Goal: Task Accomplishment & Management: Use online tool/utility

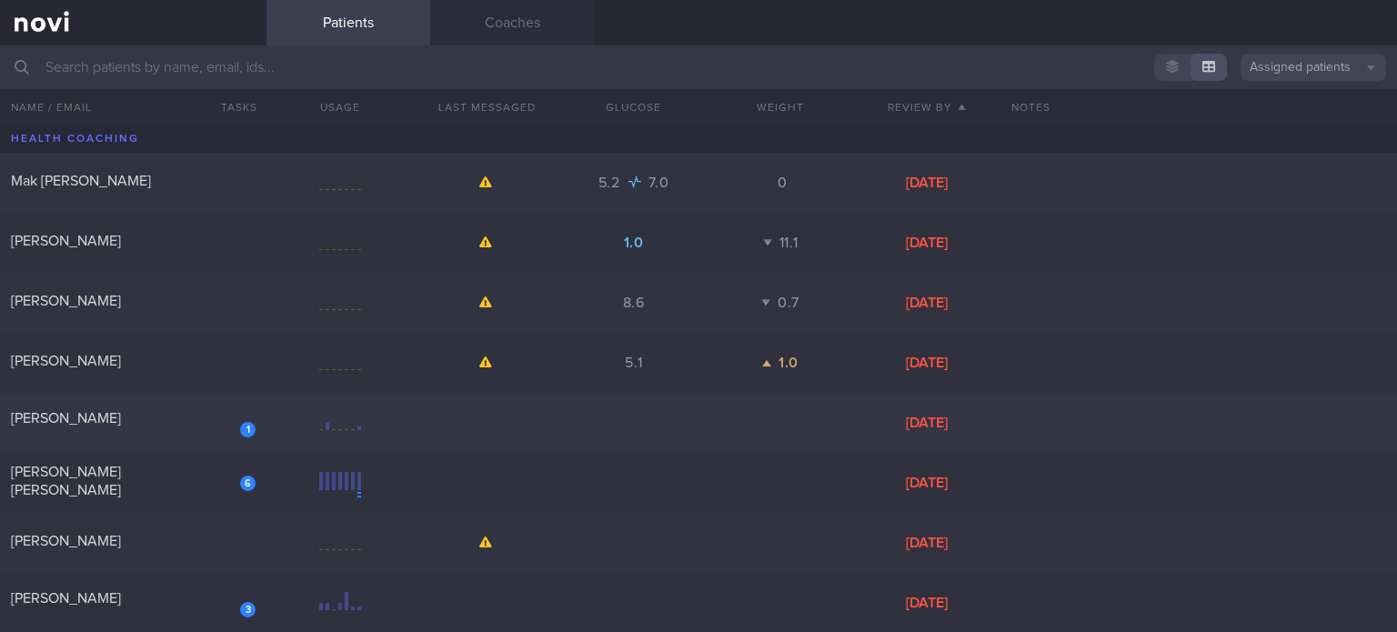
click at [235, 428] on div "1" at bounding box center [236, 423] width 40 height 28
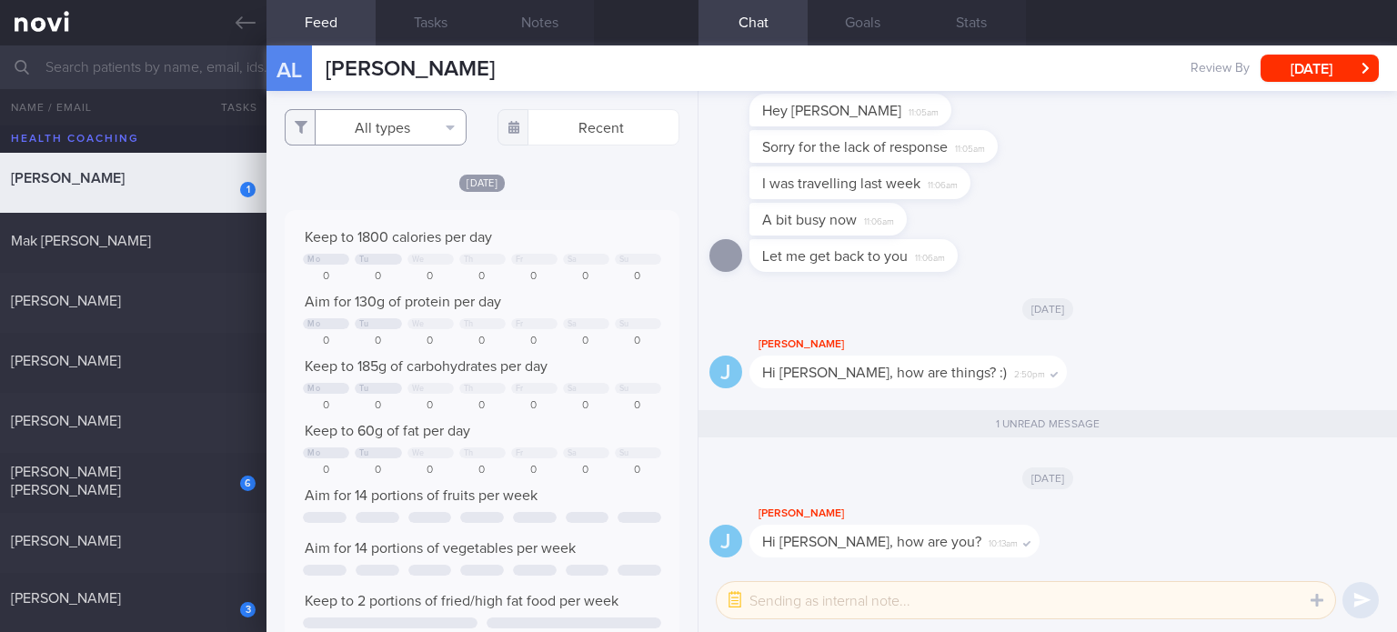
click at [418, 132] on button "All types" at bounding box center [376, 127] width 182 height 36
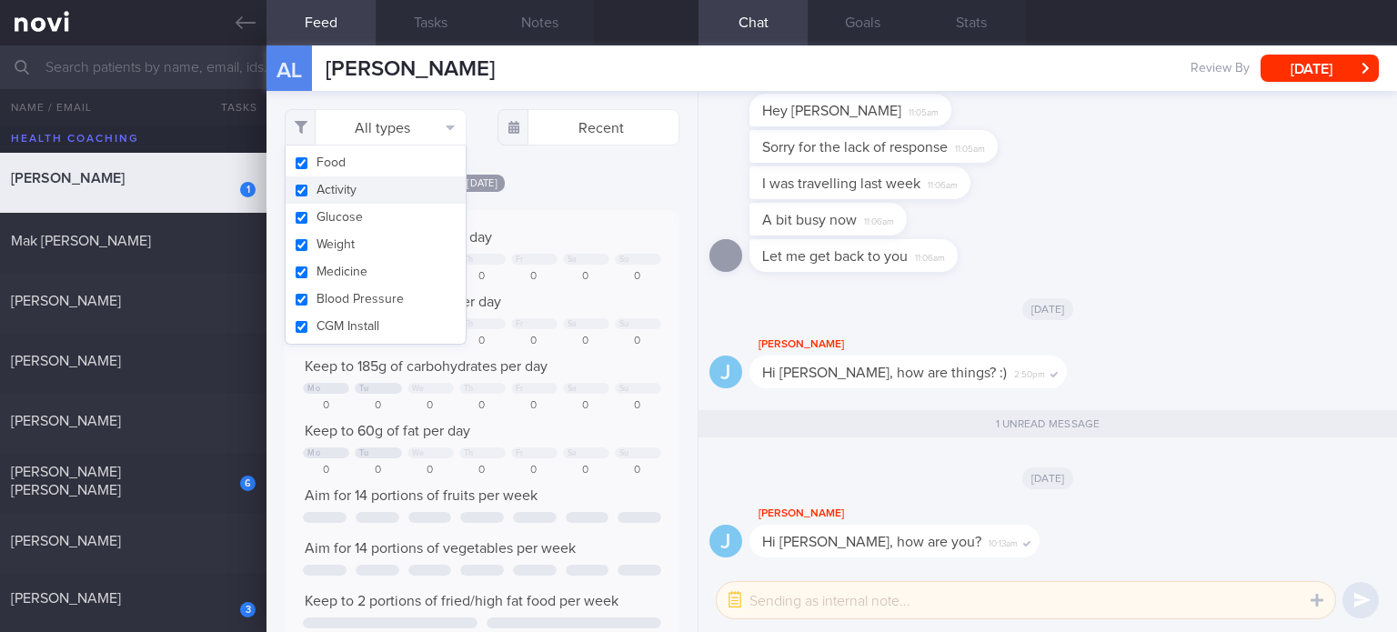
click at [396, 192] on button "Activity" at bounding box center [376, 189] width 180 height 27
checkbox input "false"
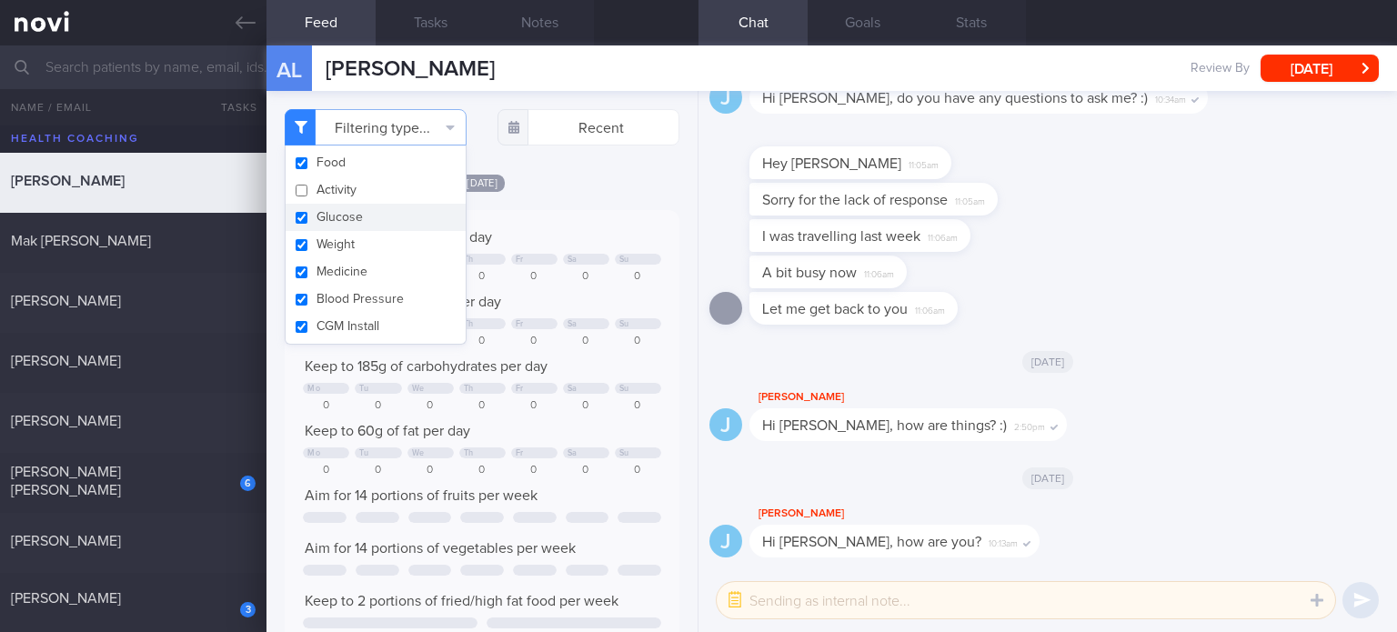
click at [383, 219] on button "Glucose" at bounding box center [376, 217] width 180 height 27
checkbox input "false"
click at [371, 256] on button "Weight" at bounding box center [376, 244] width 180 height 27
checkbox input "false"
click at [366, 282] on button "Medicine" at bounding box center [376, 271] width 180 height 27
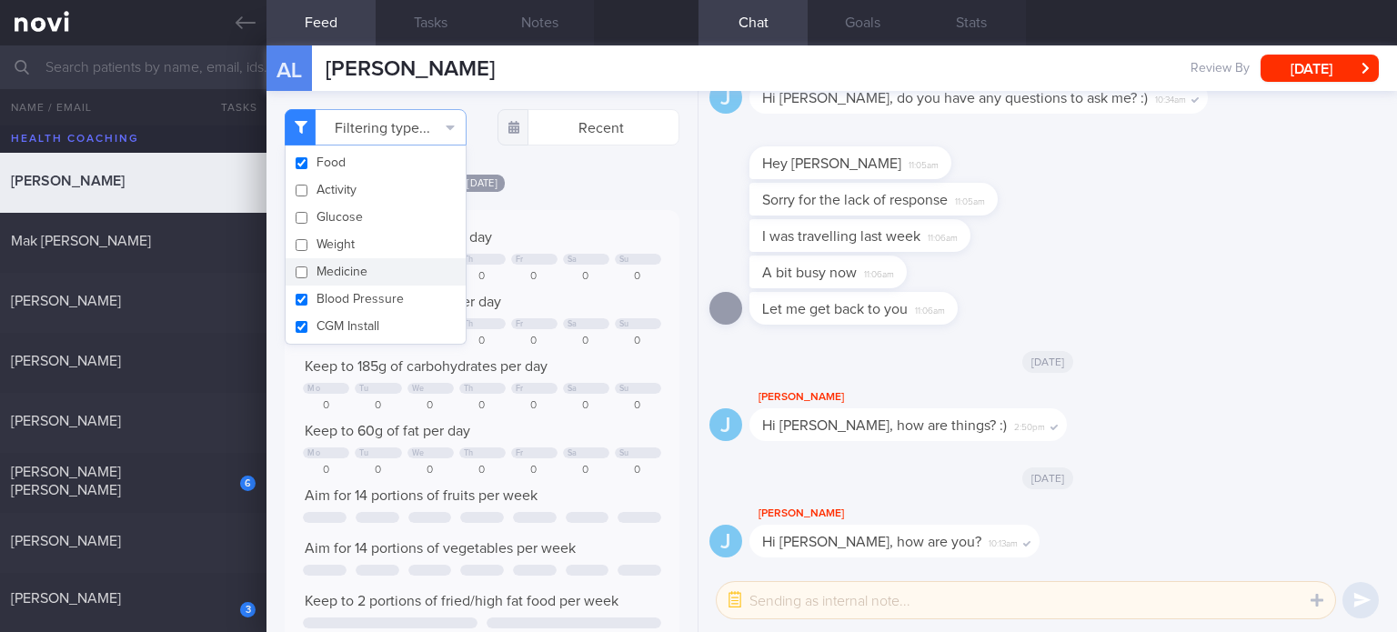
checkbox input "false"
click at [368, 313] on button "CGM Install" at bounding box center [376, 326] width 180 height 27
checkbox input "false"
click at [360, 288] on button "Blood Pressure" at bounding box center [376, 299] width 180 height 27
checkbox input "false"
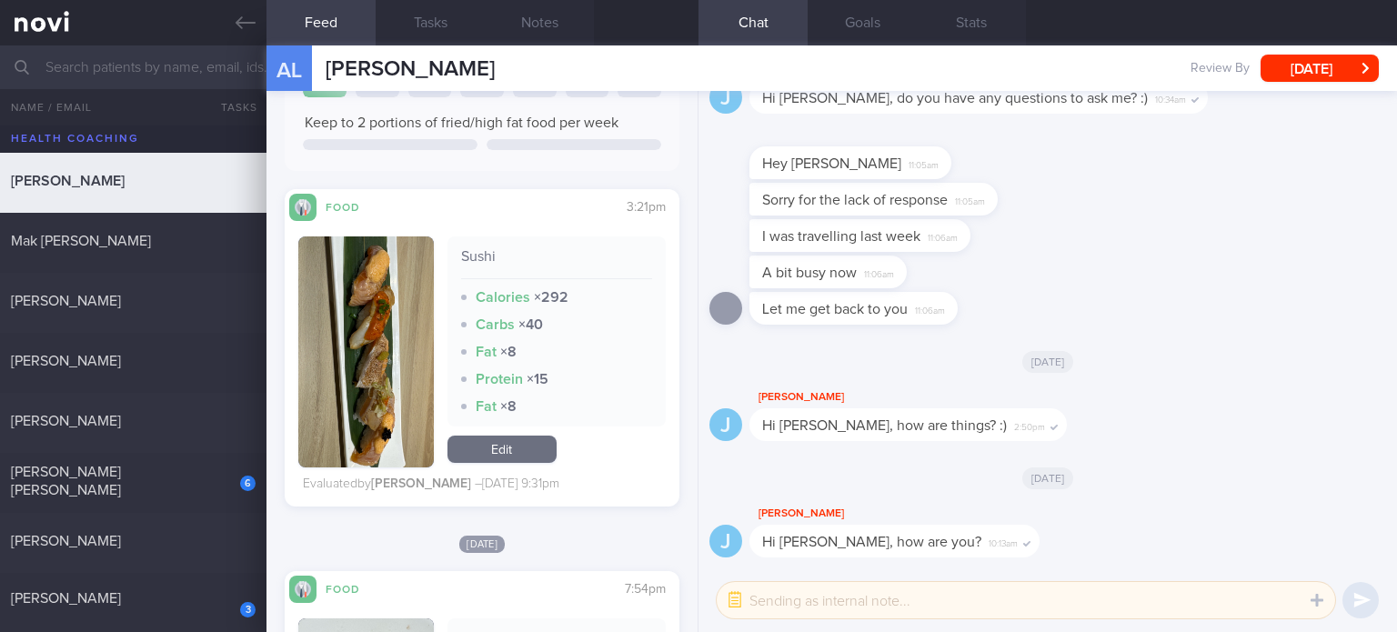
scroll to position [982, 0]
click at [195, 481] on div "[PERSON_NAME] [PERSON_NAME]" at bounding box center [131, 481] width 240 height 36
checkbox input "true"
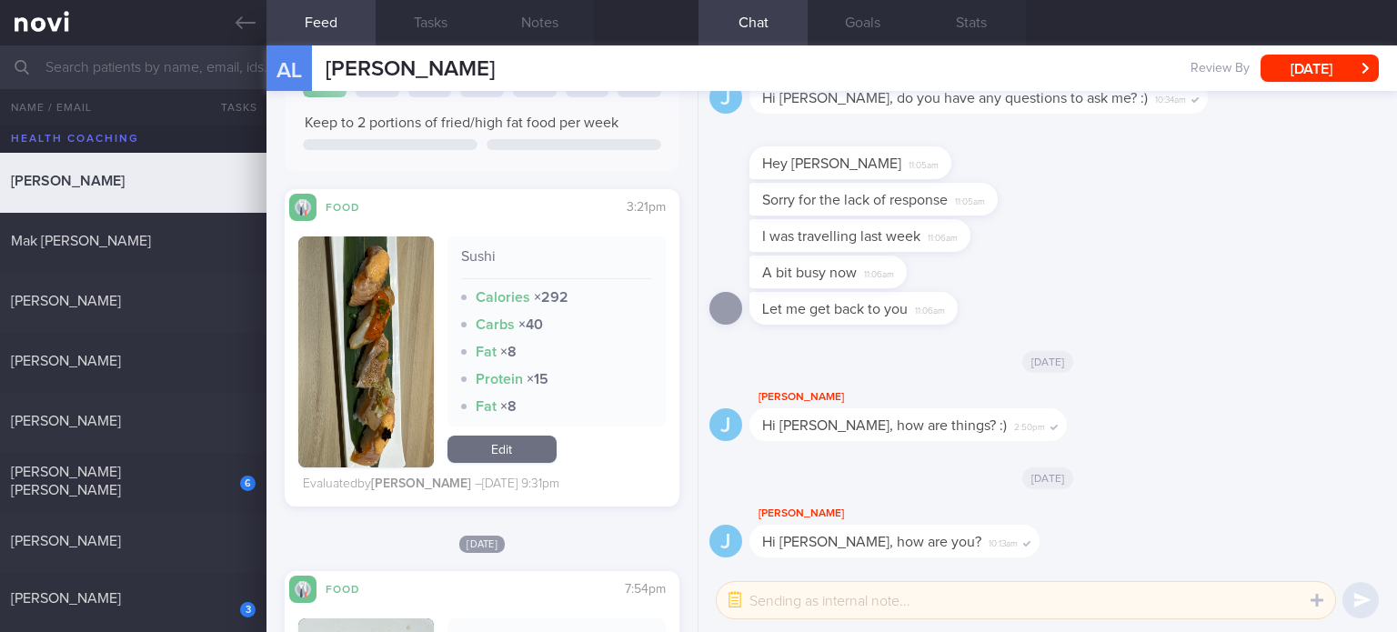
checkbox input "true"
select select "6"
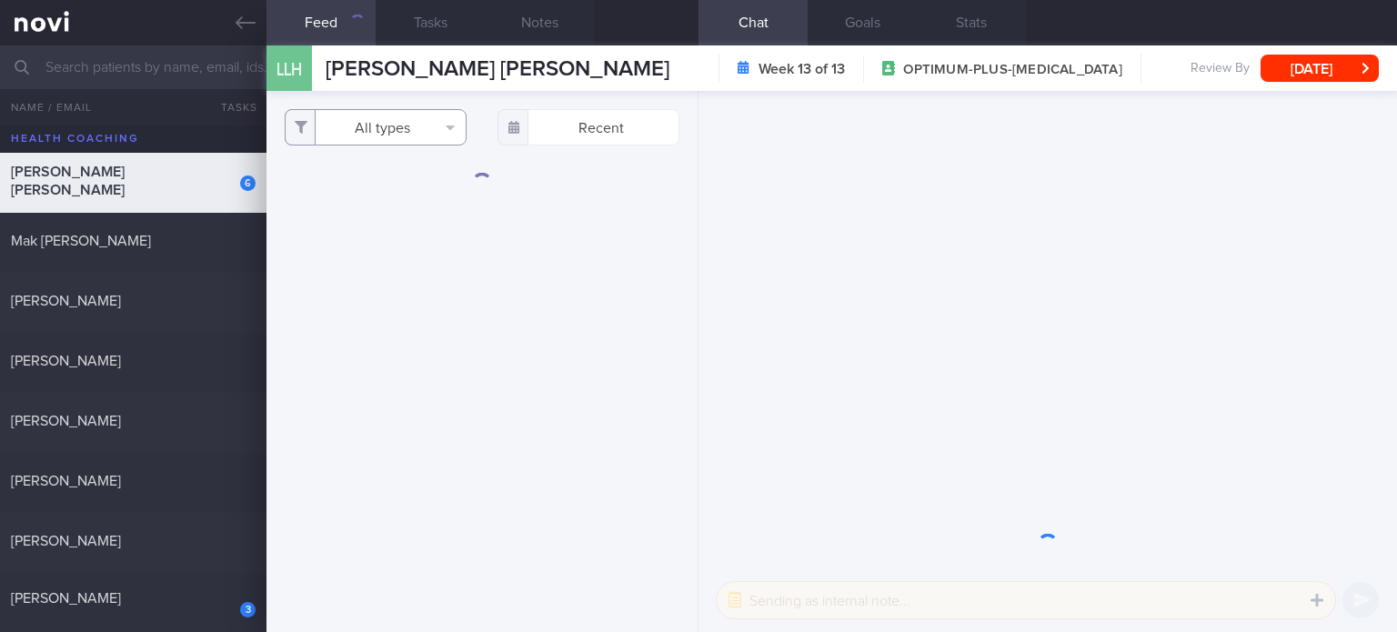
click at [392, 134] on button "All types" at bounding box center [376, 127] width 182 height 36
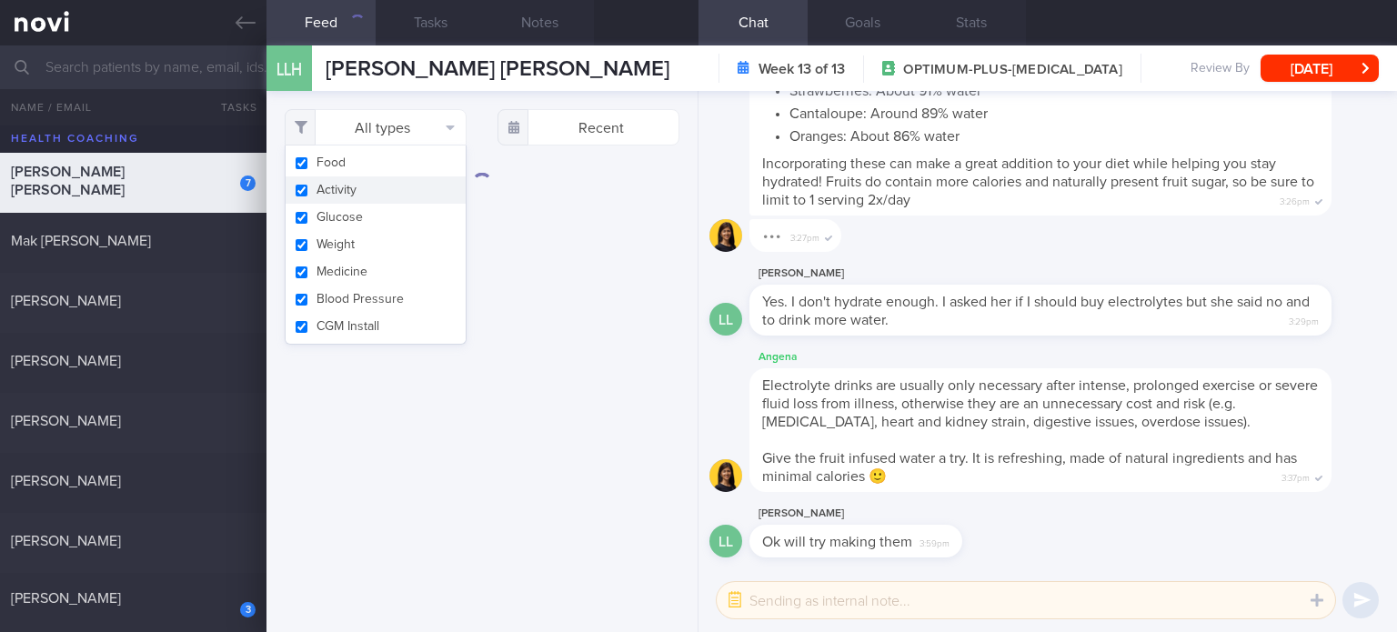
click at [384, 203] on button "Activity" at bounding box center [376, 189] width 180 height 27
checkbox input "false"
click at [374, 223] on button "Glucose" at bounding box center [376, 217] width 180 height 27
checkbox input "false"
click at [374, 242] on button "Weight" at bounding box center [376, 244] width 180 height 27
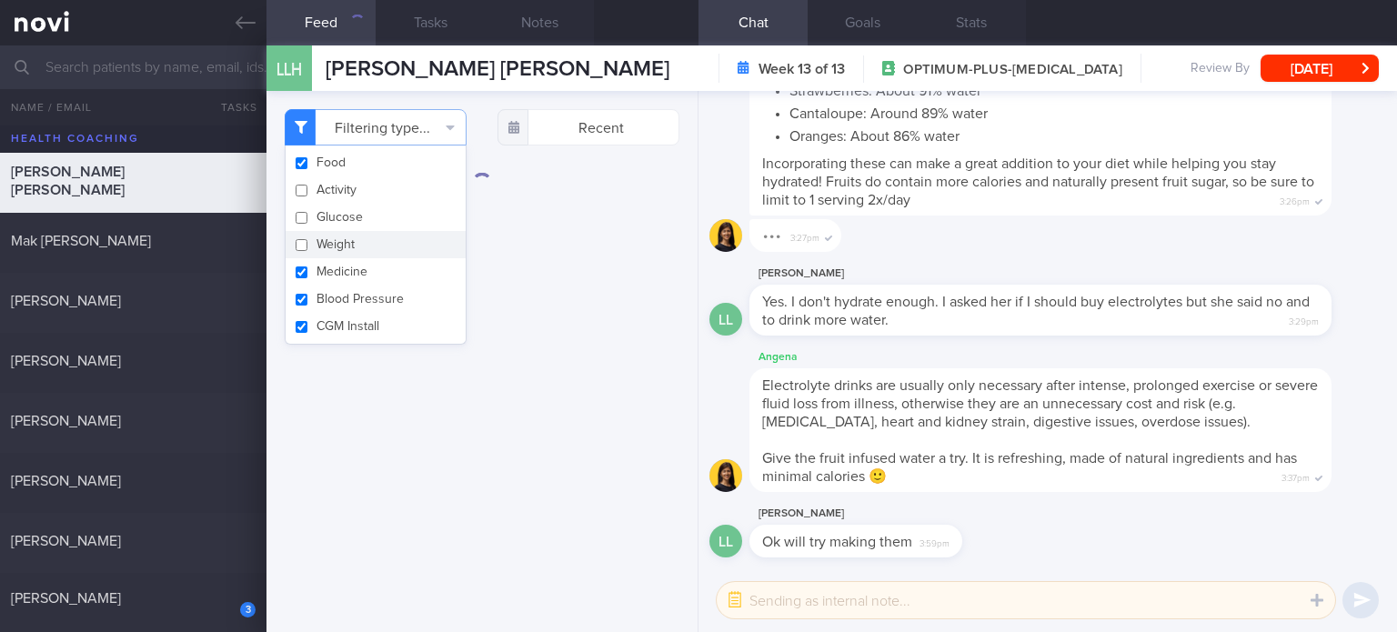
checkbox input "false"
click at [365, 275] on button "Medicine" at bounding box center [376, 271] width 180 height 27
checkbox input "false"
click at [364, 301] on button "Blood Pressure" at bounding box center [376, 299] width 180 height 27
checkbox input "false"
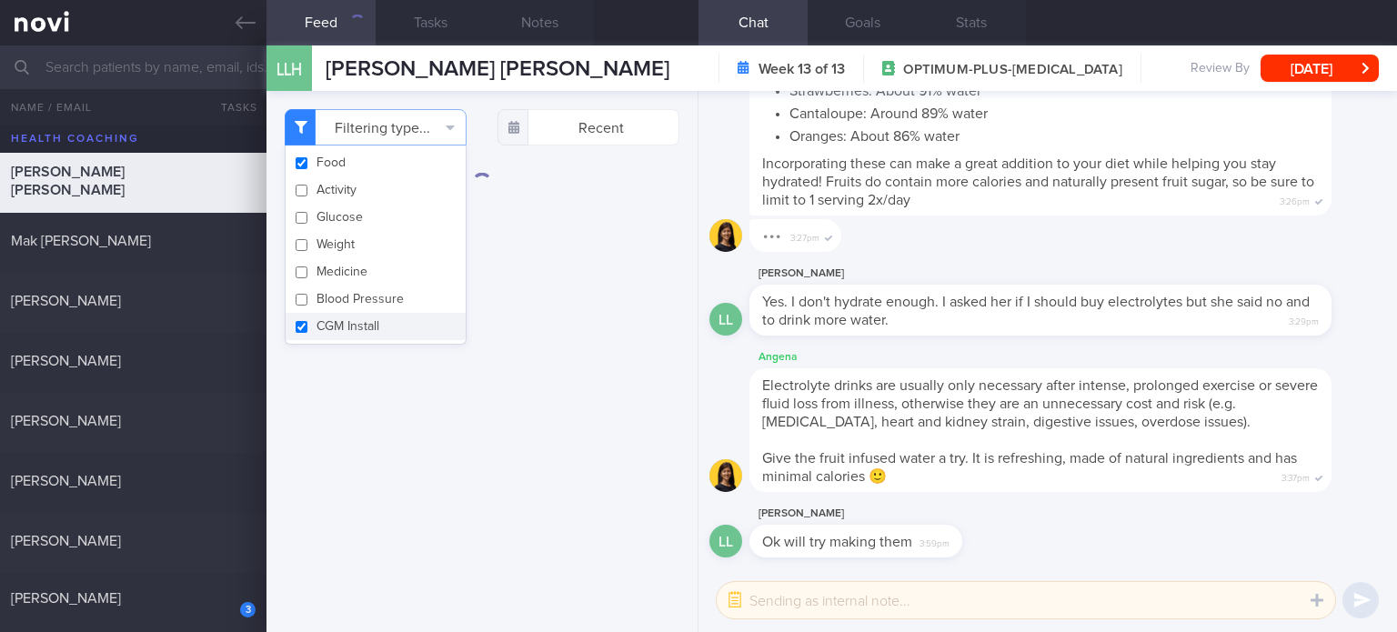
click at [360, 329] on button "CGM Install" at bounding box center [376, 326] width 180 height 27
checkbox input "false"
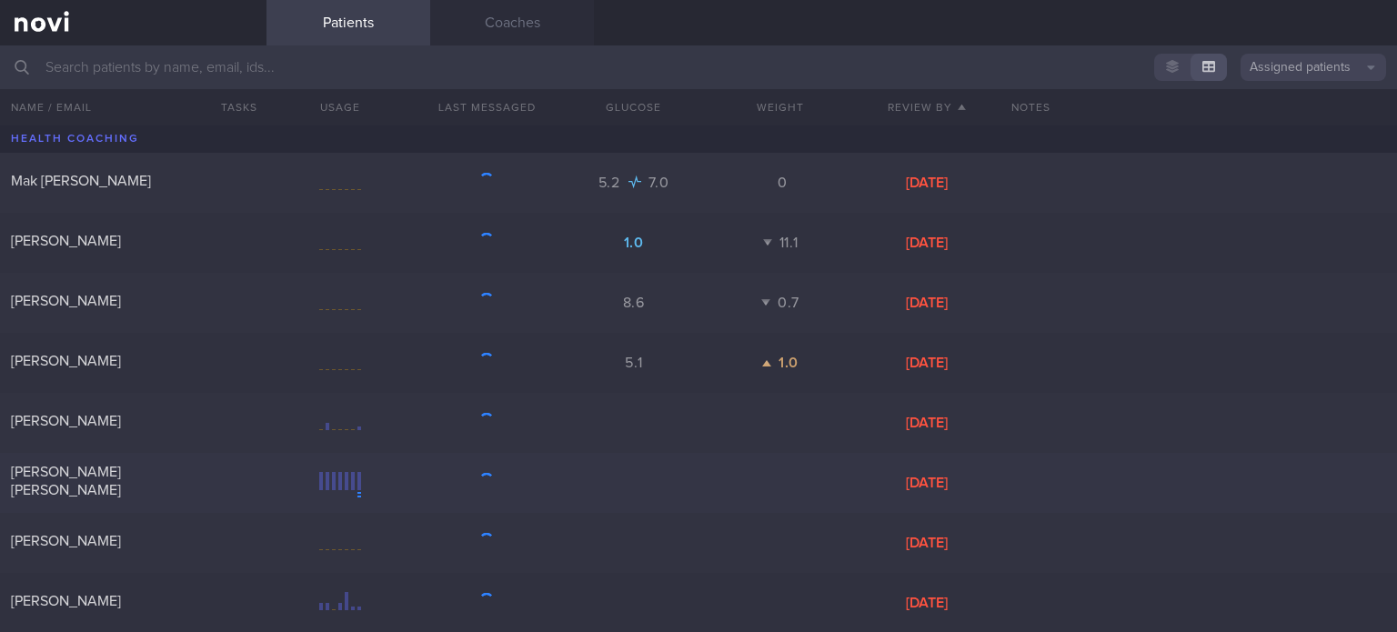
click at [183, 483] on div "[PERSON_NAME] [PERSON_NAME]" at bounding box center [131, 481] width 240 height 36
select select "6"
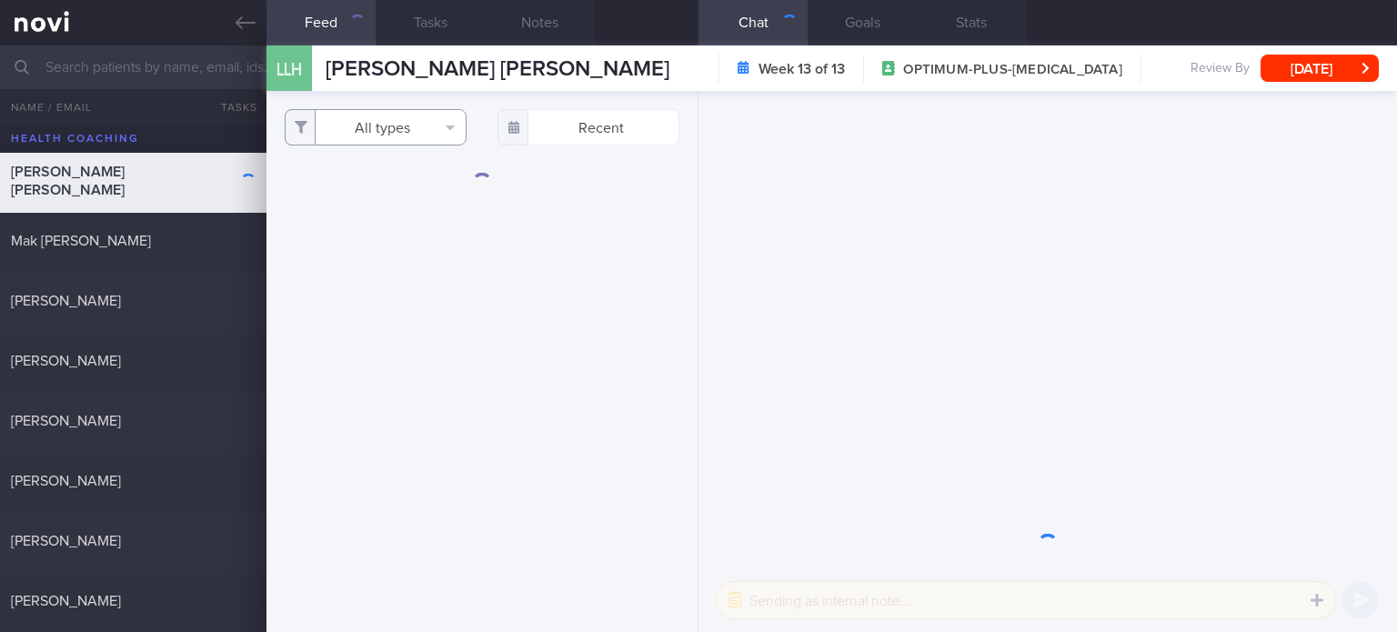
click at [390, 130] on button "All types" at bounding box center [376, 127] width 182 height 36
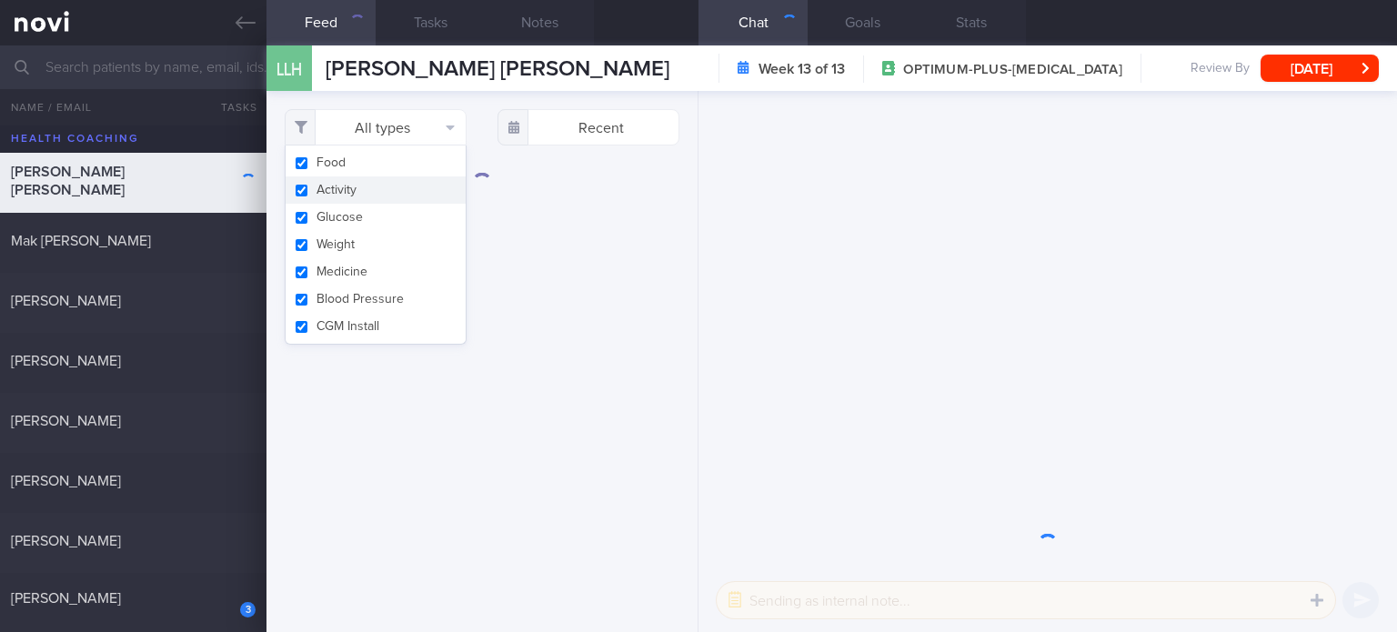
click at [402, 197] on button "Activity" at bounding box center [376, 189] width 180 height 27
checkbox input "false"
click at [394, 216] on button "Glucose" at bounding box center [376, 217] width 180 height 27
checkbox input "false"
click at [386, 238] on button "Weight" at bounding box center [376, 244] width 180 height 27
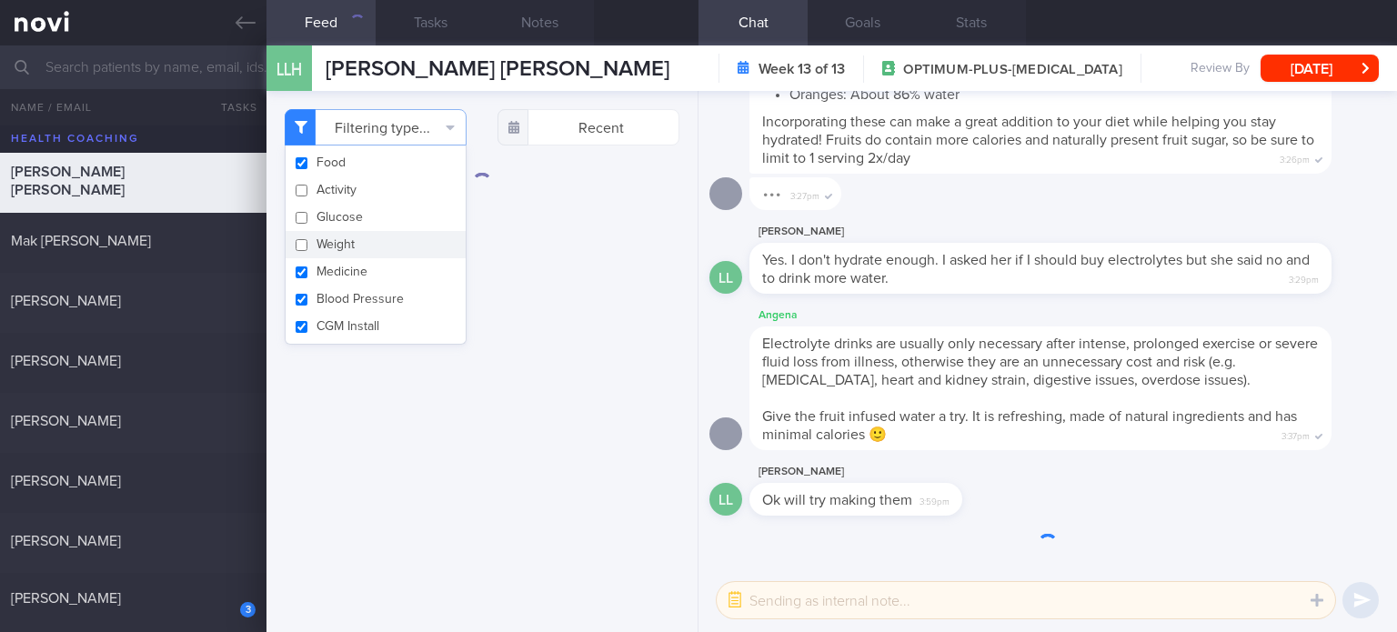
checkbox input "false"
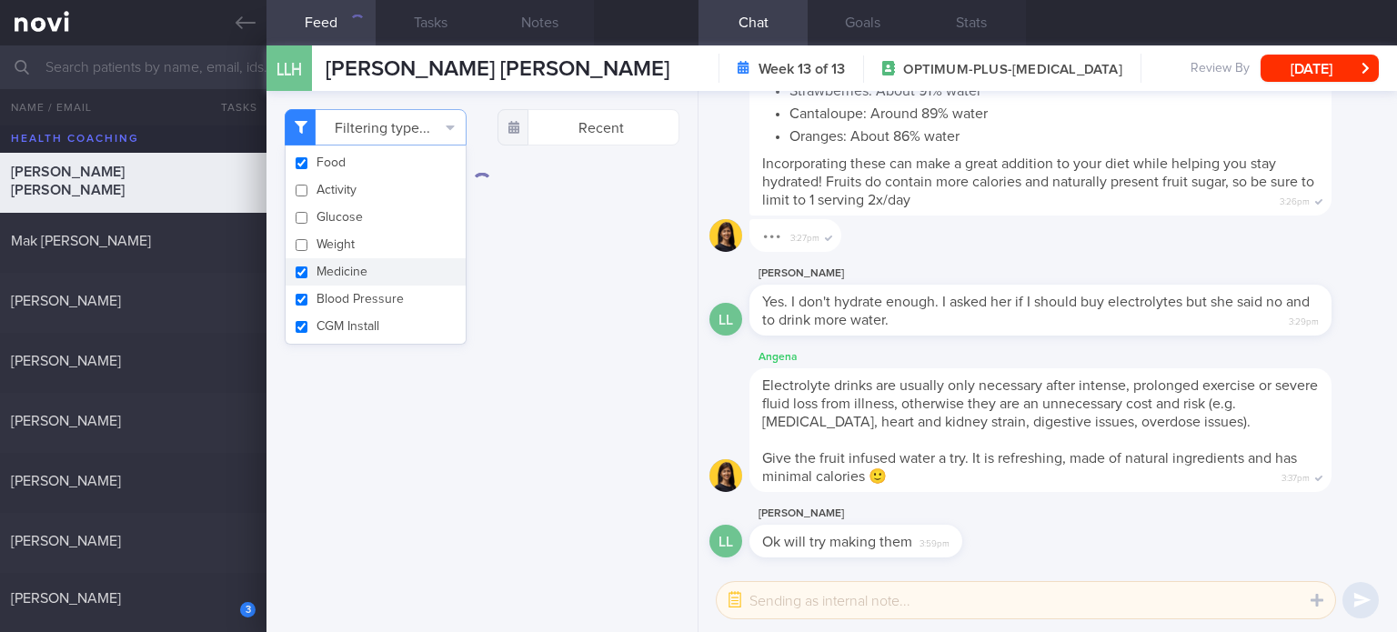
click at [371, 274] on button "Medicine" at bounding box center [376, 271] width 180 height 27
checkbox input "false"
click at [371, 320] on button "CGM Install" at bounding box center [376, 326] width 180 height 27
checkbox input "false"
click at [383, 299] on button "Blood Pressure" at bounding box center [376, 299] width 180 height 27
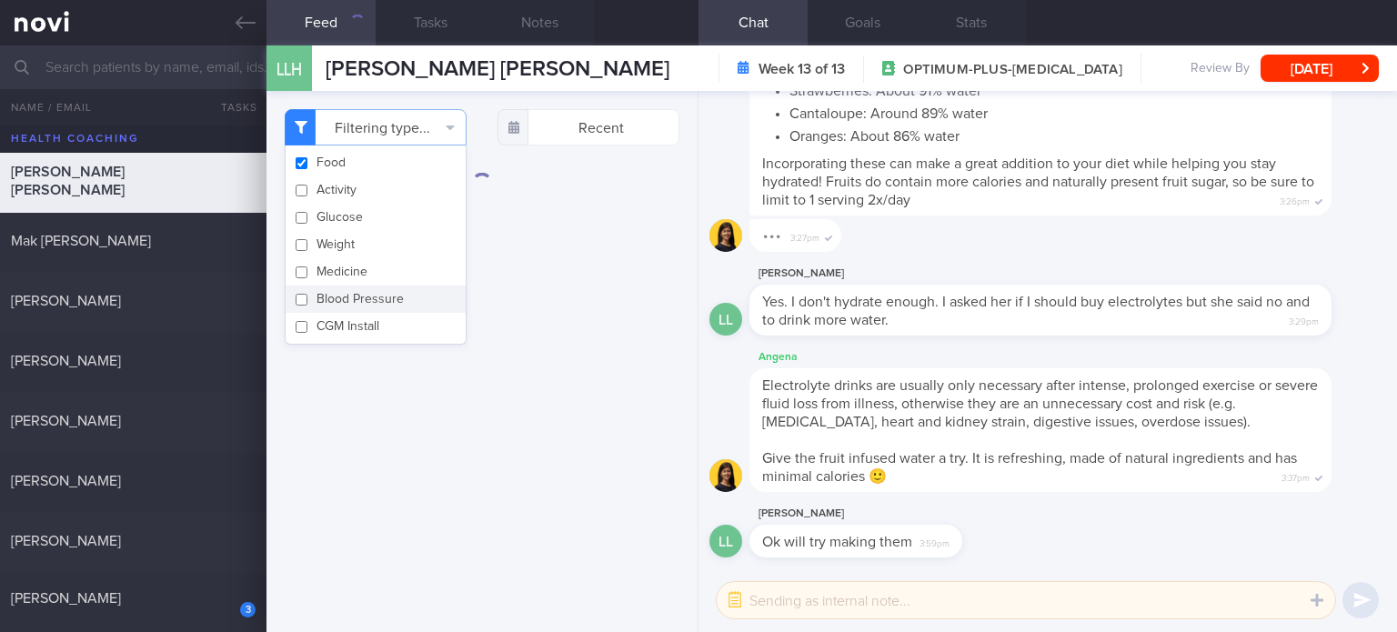
checkbox input "false"
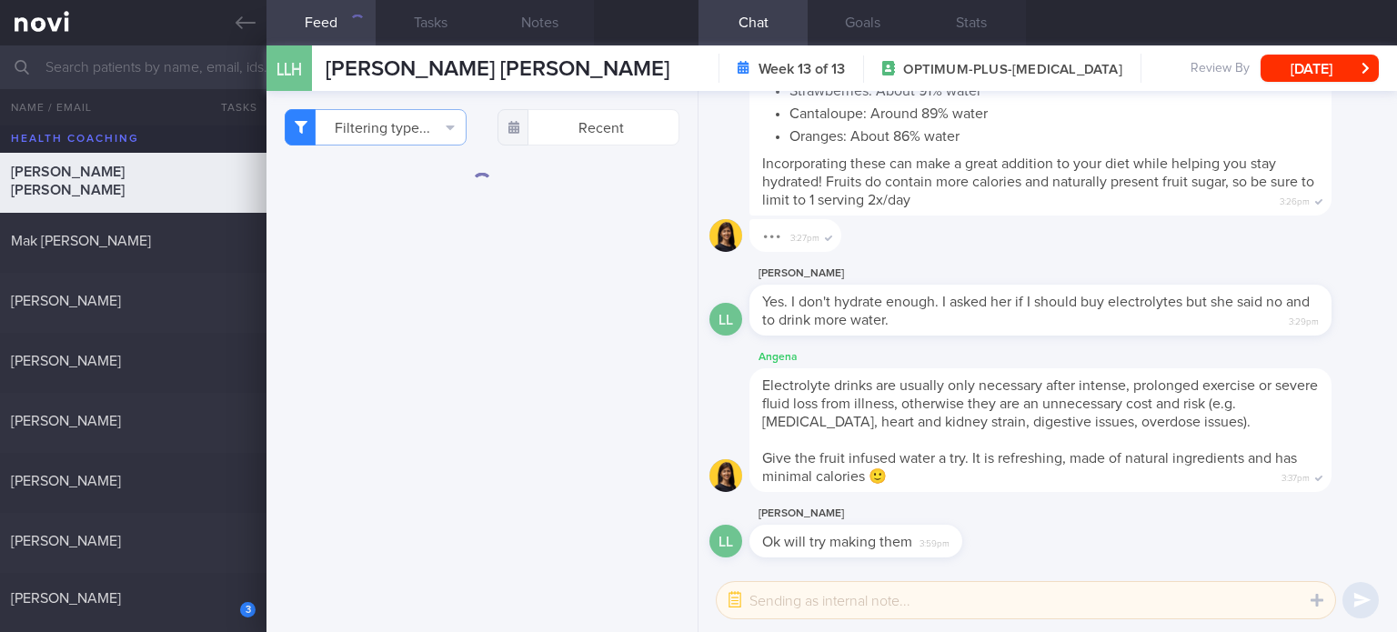
click at [458, 414] on div "Filtering type... Food Activity Glucose Weight Medicine Blood Pressure CGM Inst…" at bounding box center [481, 361] width 431 height 541
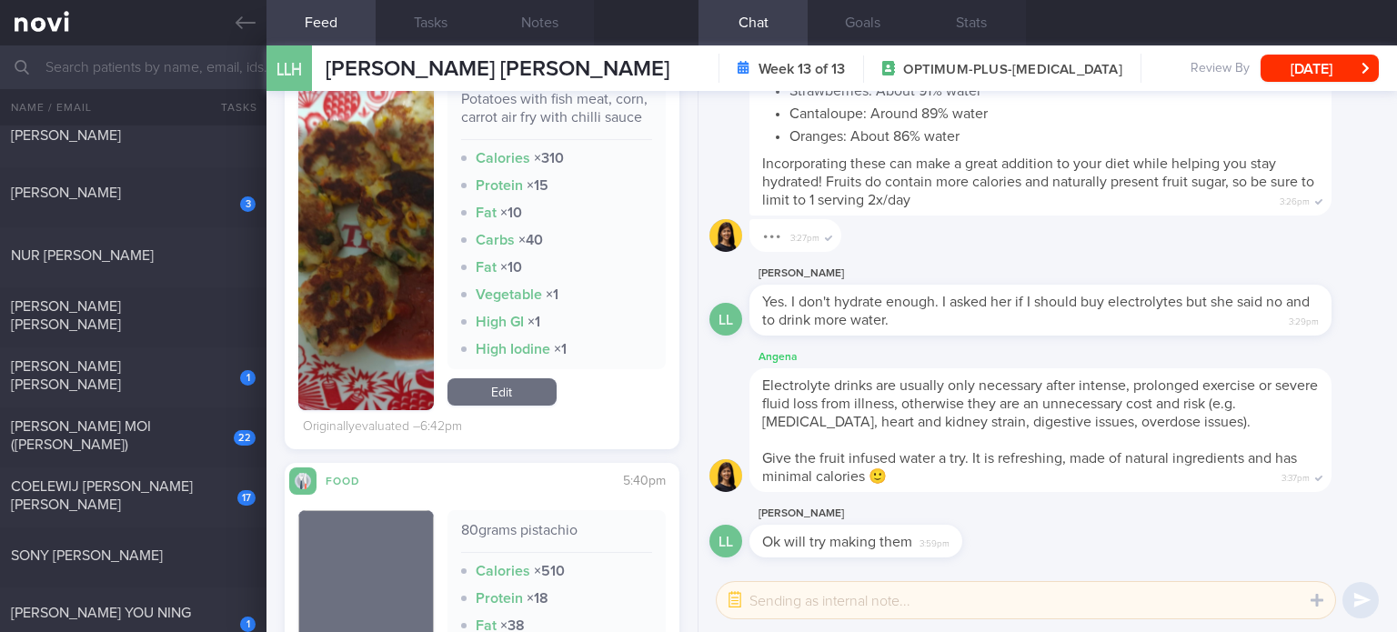
scroll to position [753, 0]
click at [516, 407] on link "Edit" at bounding box center [501, 393] width 109 height 27
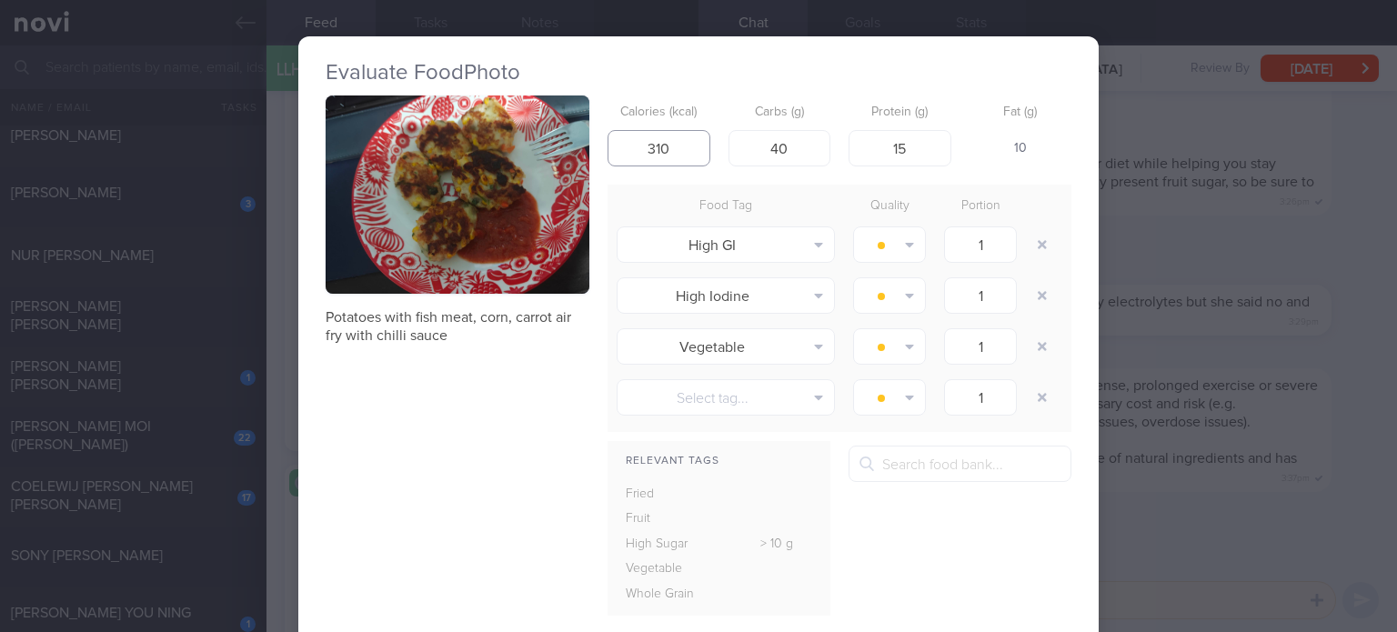
click at [647, 149] on input "310" at bounding box center [658, 148] width 103 height 36
type input "210"
click at [772, 152] on input "40" at bounding box center [779, 148] width 103 height 36
type input "30"
click at [897, 148] on input "15" at bounding box center [899, 148] width 103 height 36
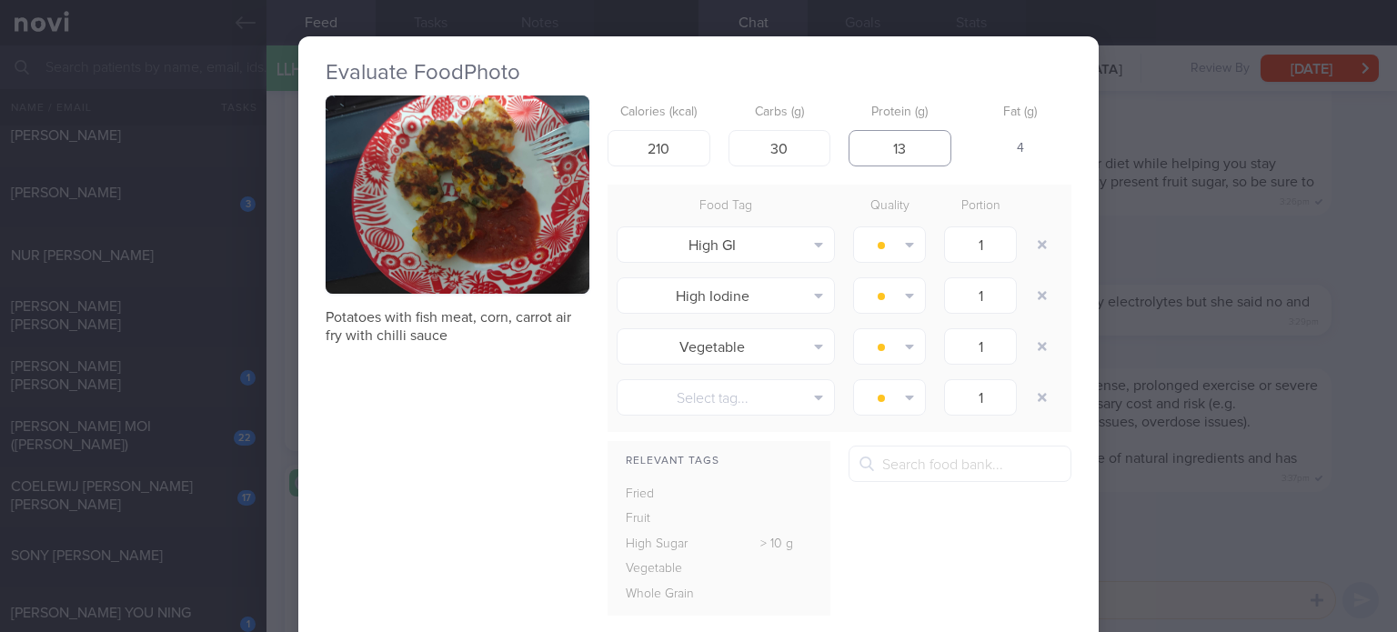
type input "12"
click at [657, 148] on input "210" at bounding box center [658, 148] width 103 height 36
type input "235"
click at [1034, 251] on button "button" at bounding box center [1042, 244] width 33 height 33
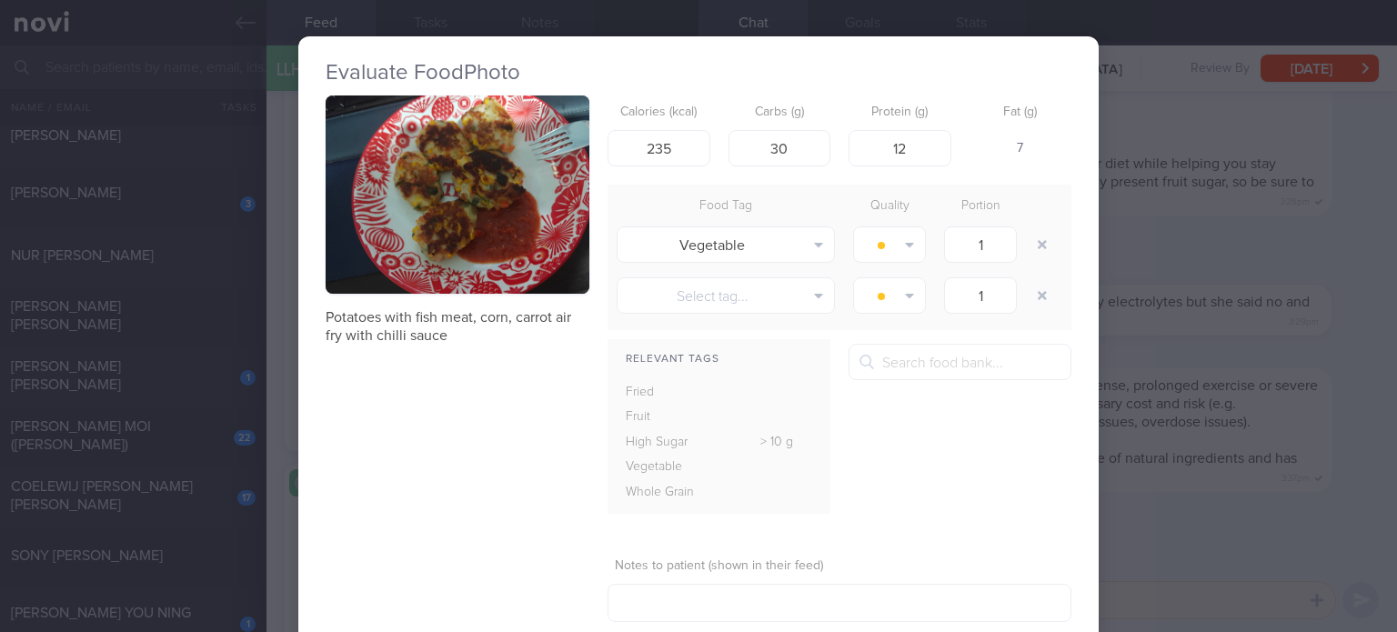
scroll to position [106, 0]
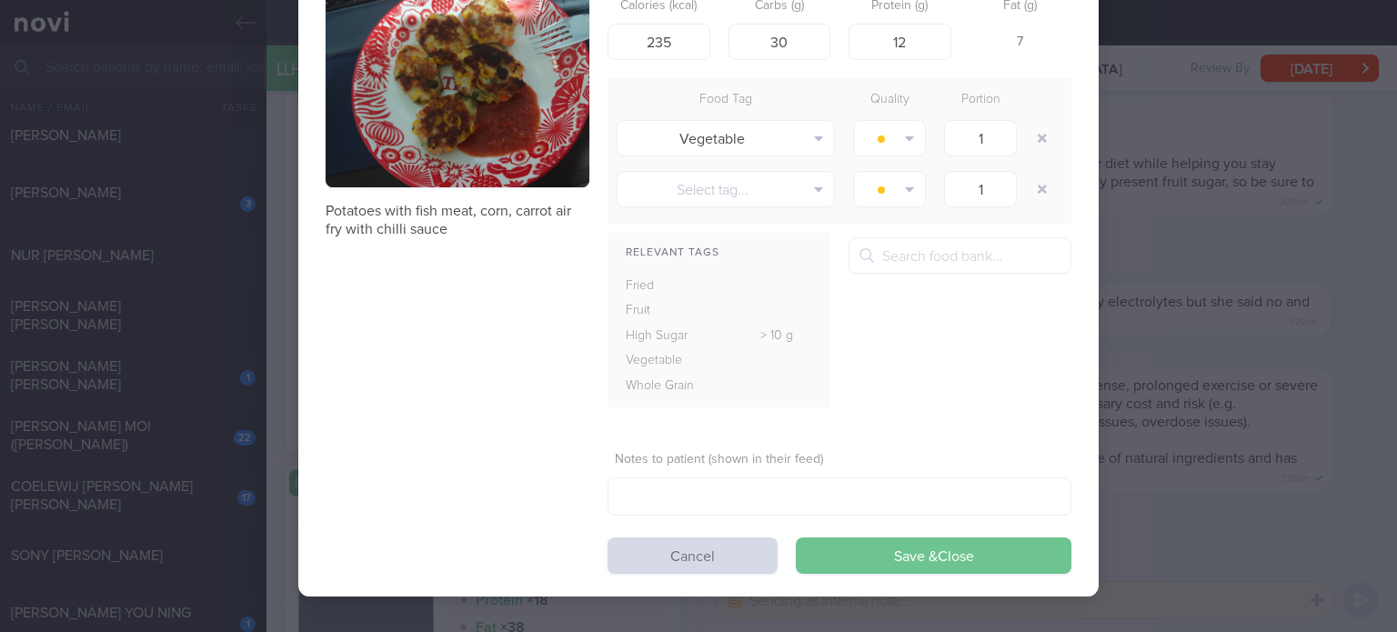
click at [912, 548] on button "Save & Close" at bounding box center [934, 555] width 276 height 36
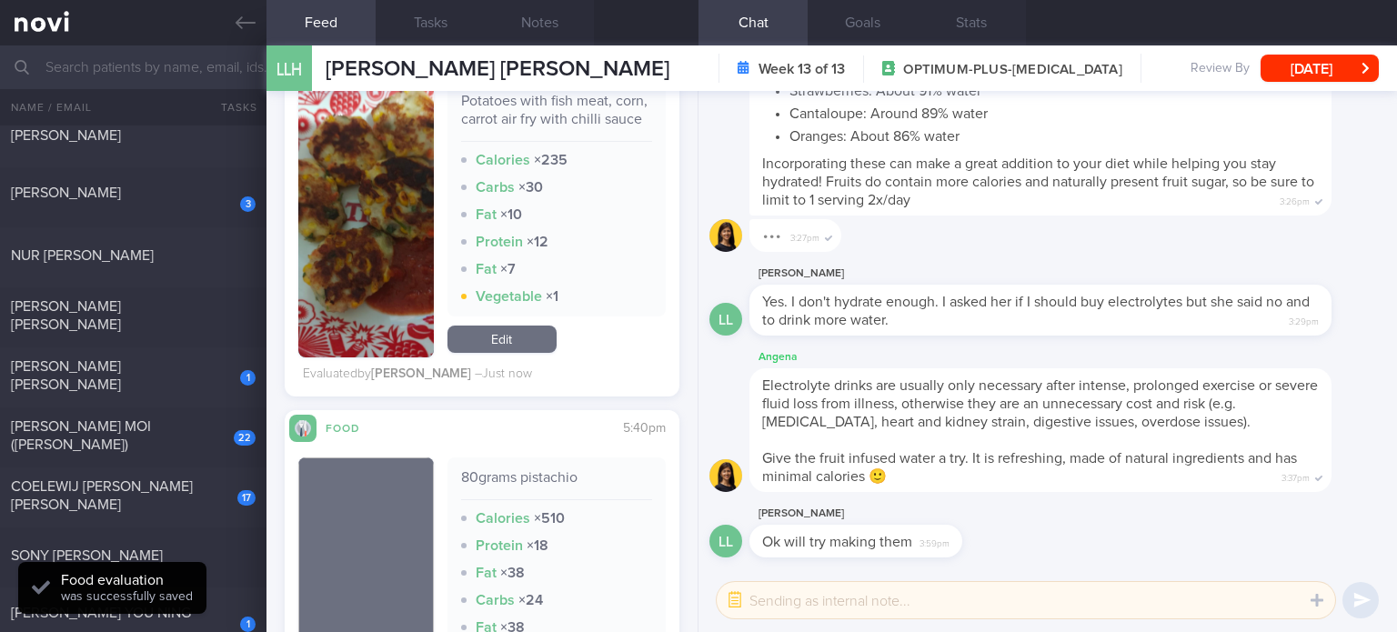
scroll to position [1082, 0]
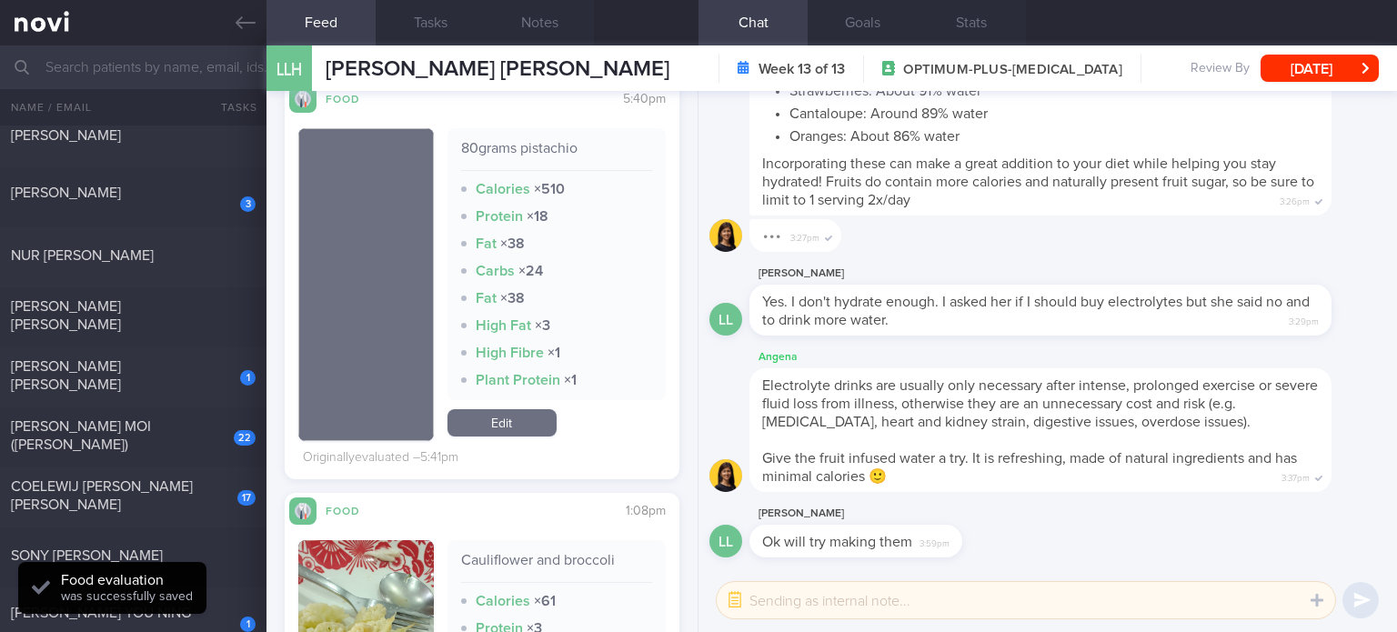
click at [507, 435] on link "Edit" at bounding box center [501, 422] width 109 height 27
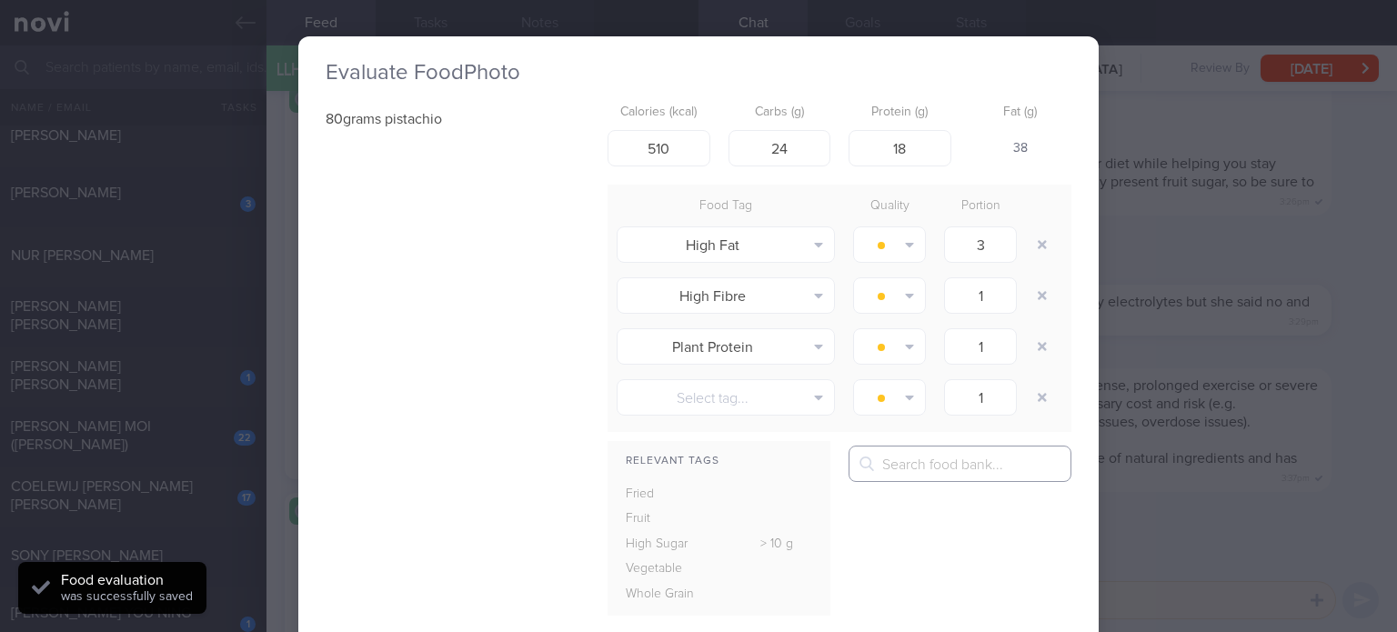
click at [915, 455] on input "text" at bounding box center [959, 464] width 223 height 36
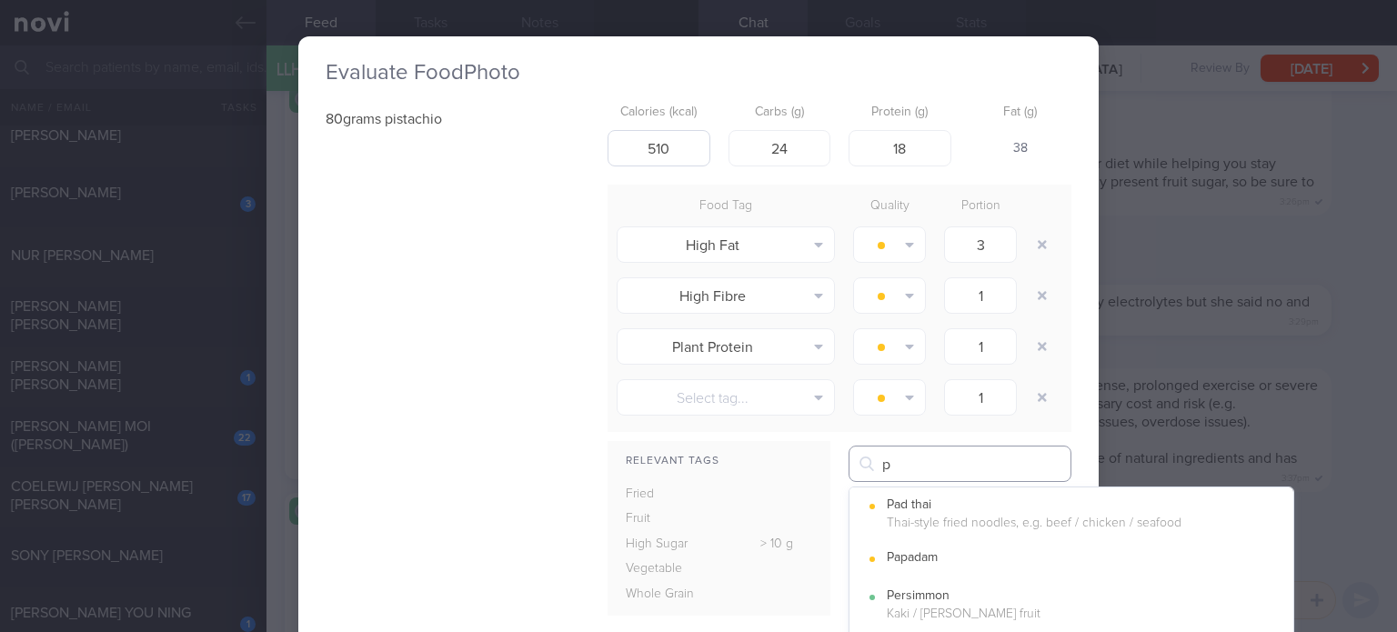
type input "p"
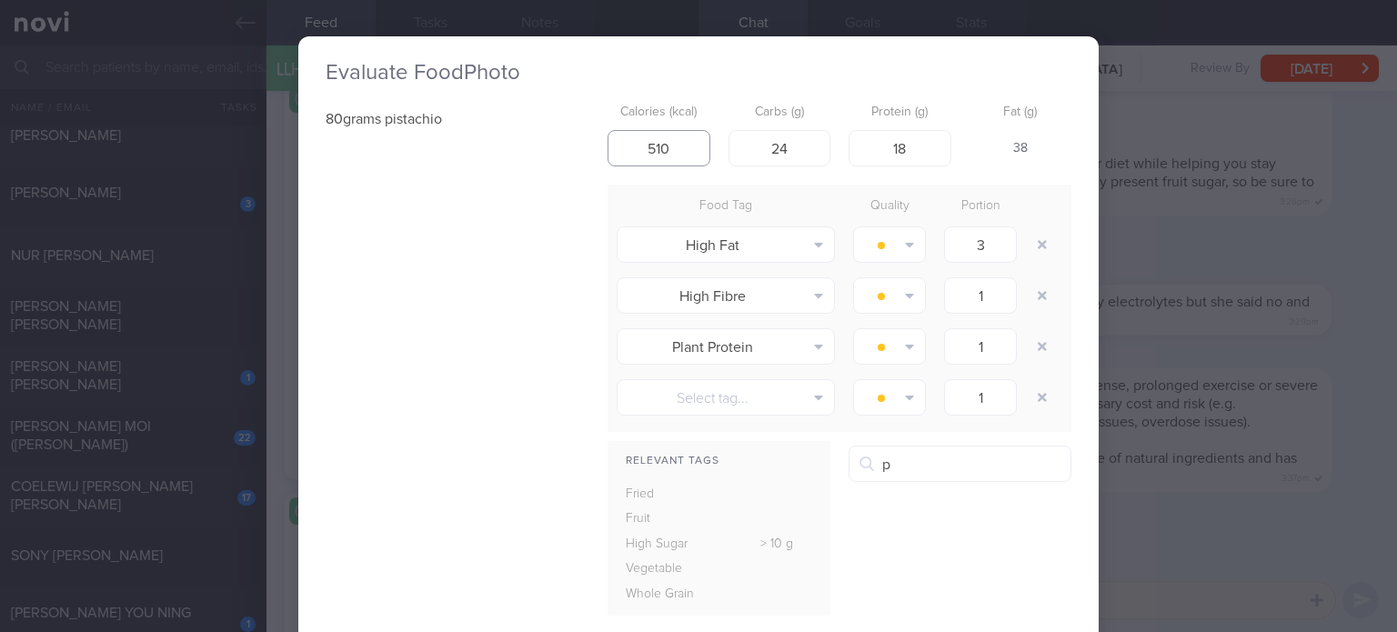
click at [684, 142] on input "510" at bounding box center [658, 148] width 103 height 36
type input "450"
click at [788, 137] on input "24" at bounding box center [779, 148] width 103 height 36
type input "27"
click at [1046, 248] on button "button" at bounding box center [1042, 244] width 33 height 33
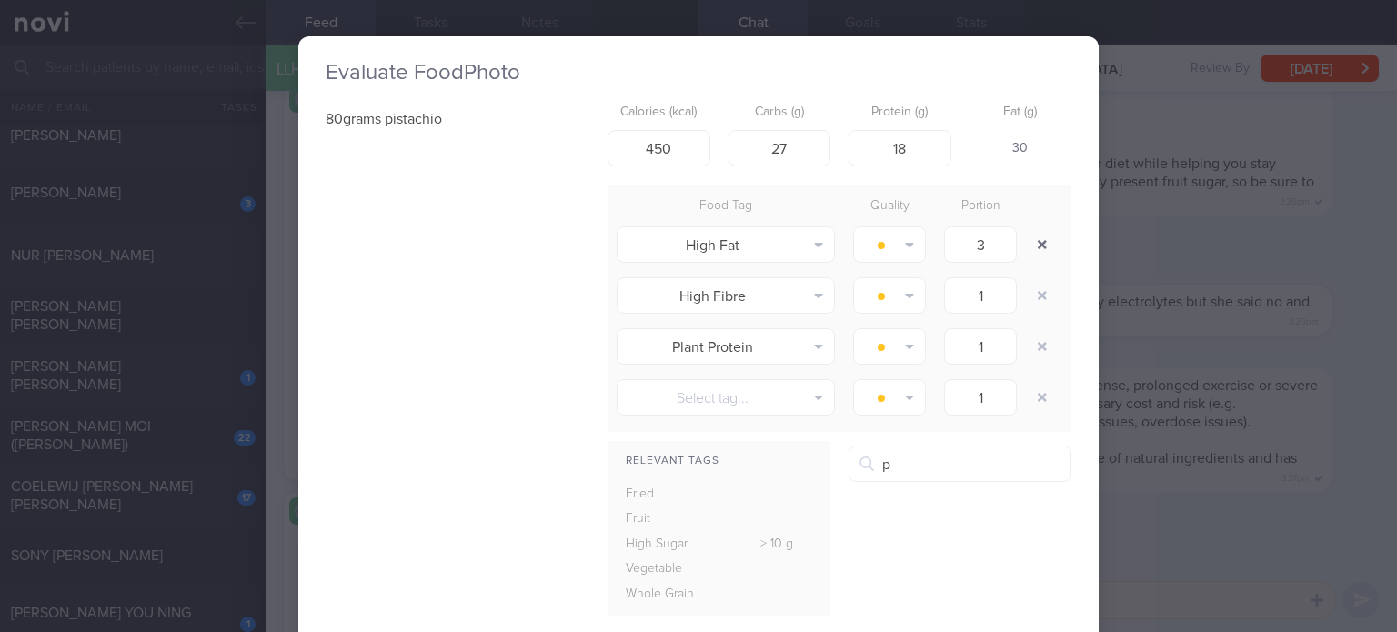
type input "1"
click at [1046, 248] on button "button" at bounding box center [1042, 244] width 33 height 33
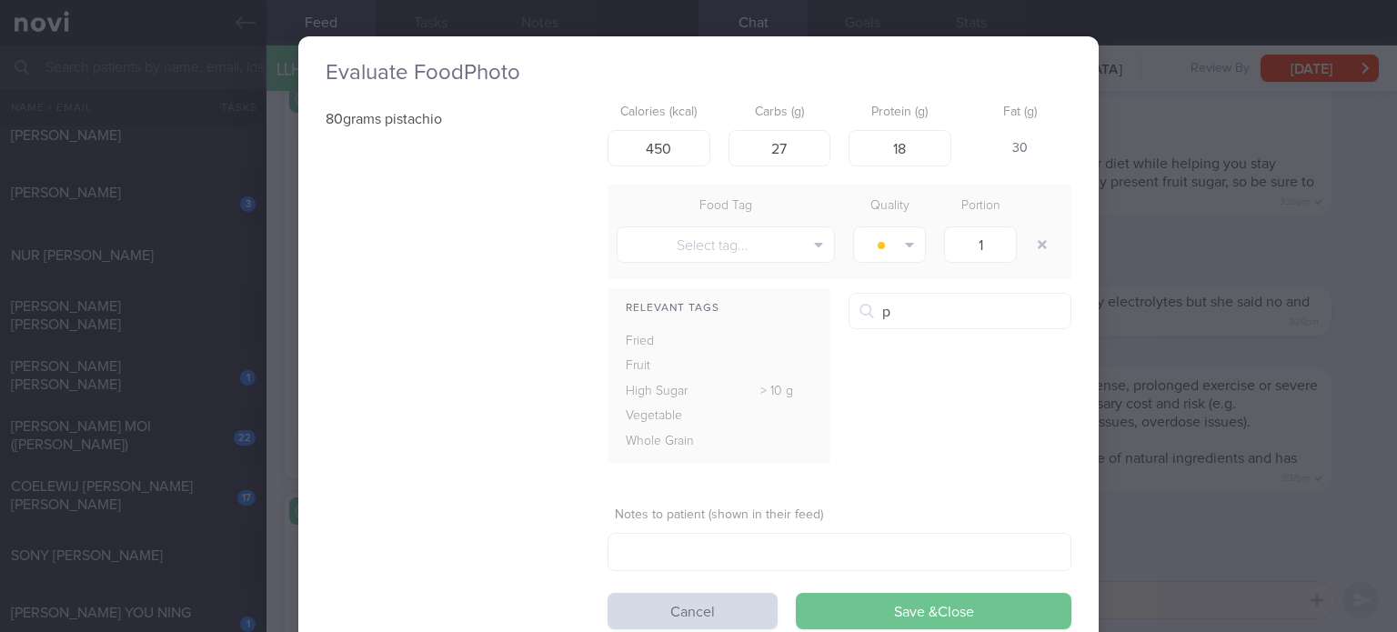
click at [861, 603] on button "Save & Close" at bounding box center [934, 611] width 276 height 36
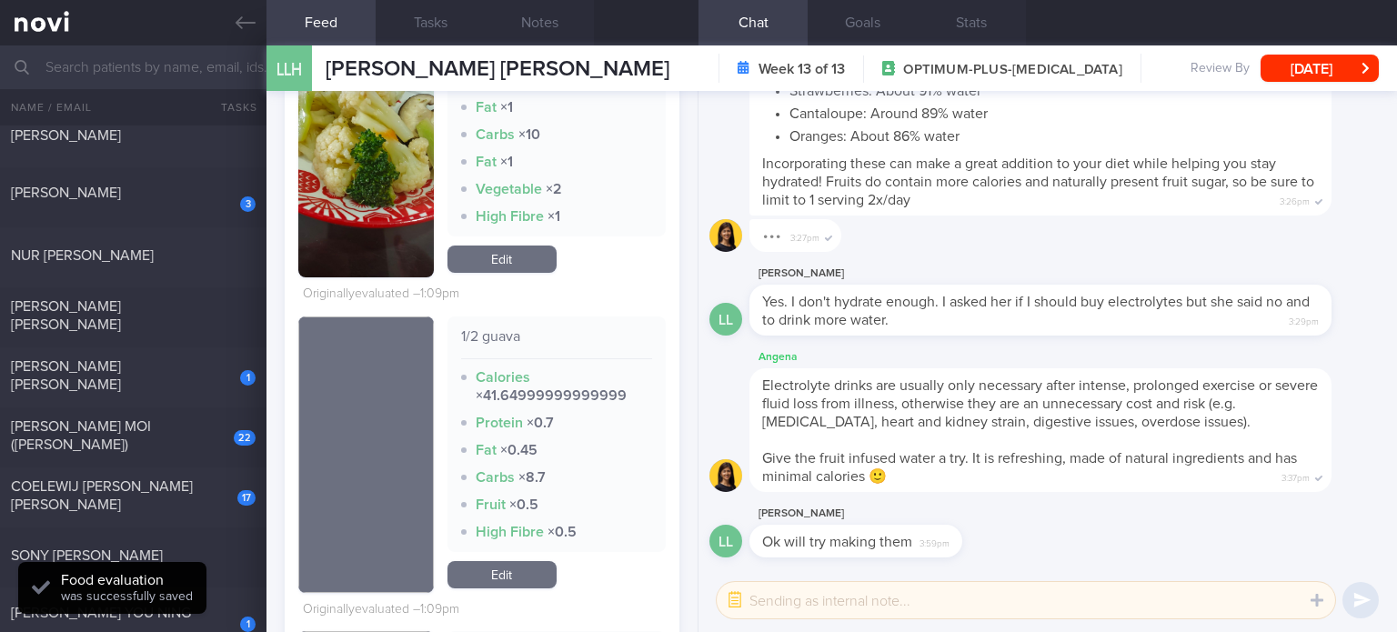
scroll to position [1621, 0]
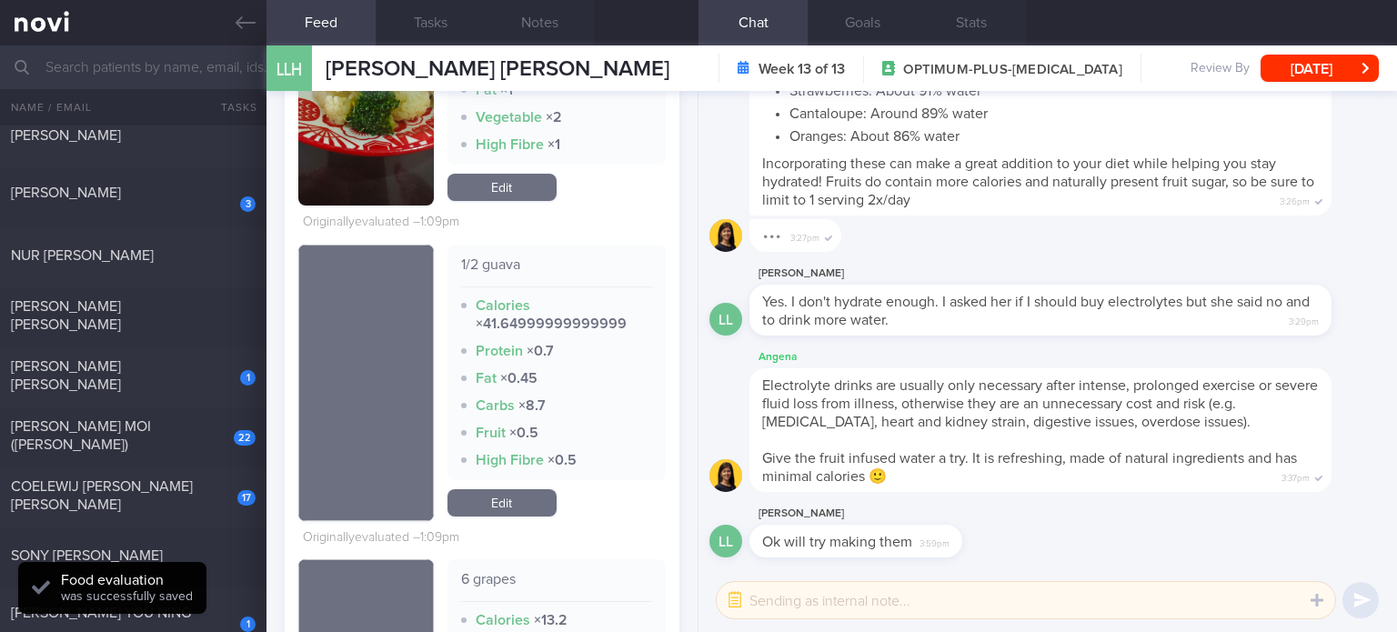
click at [513, 507] on link "Edit" at bounding box center [501, 502] width 109 height 27
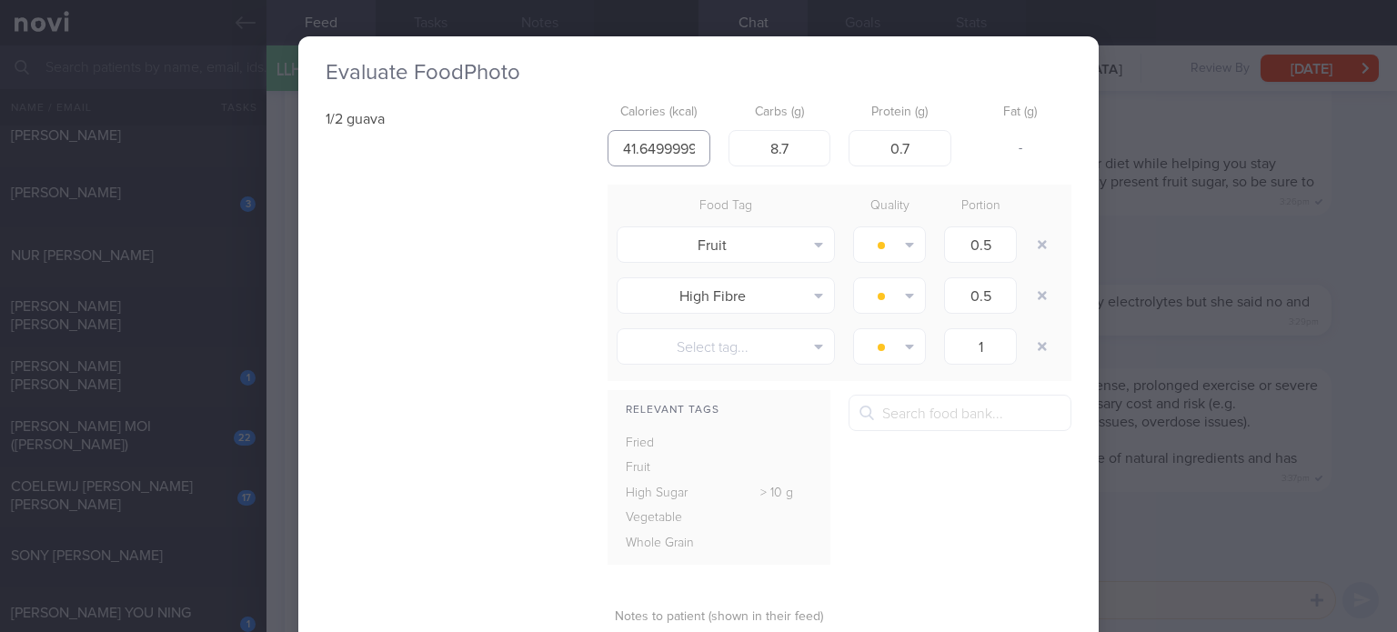
click at [680, 148] on input "41.64999999999999" at bounding box center [658, 148] width 103 height 36
type input "51"
click at [799, 150] on input "8.7" at bounding box center [779, 148] width 103 height 36
type input "9"
click at [902, 146] on input "0.7" at bounding box center [899, 148] width 103 height 36
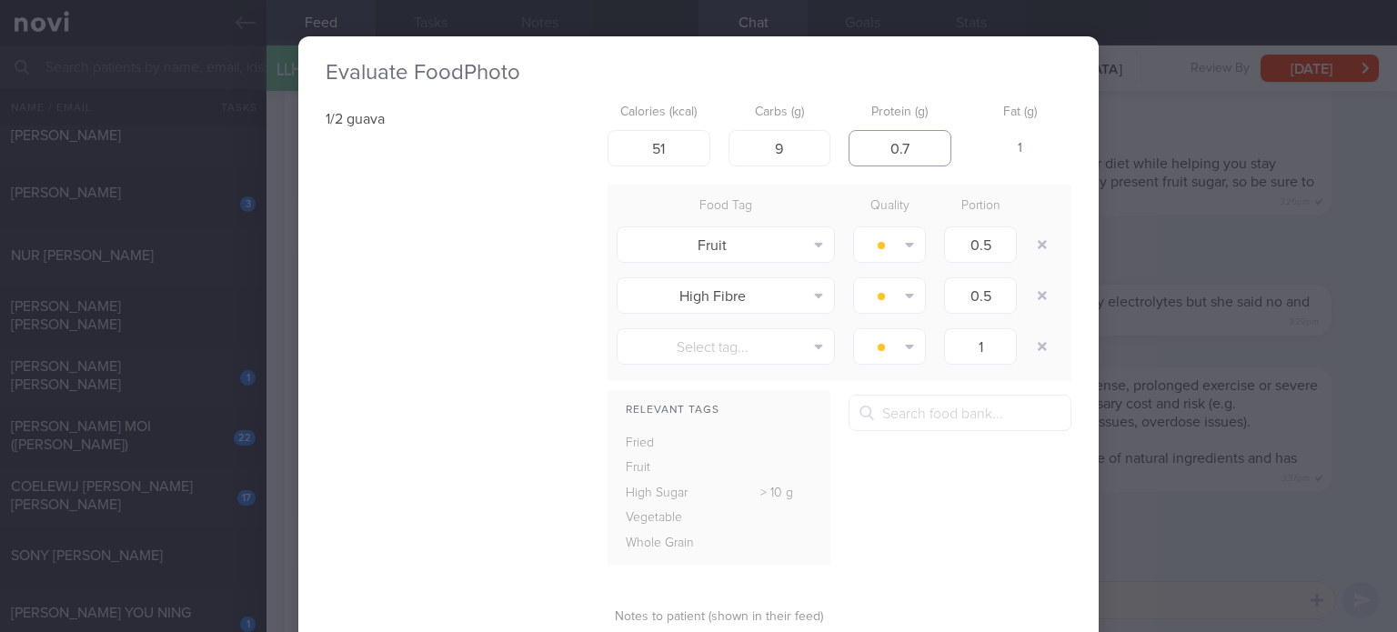
type input "1"
click at [807, 152] on input "9" at bounding box center [779, 148] width 103 height 36
type input "11"
click at [1030, 297] on button "button" at bounding box center [1042, 295] width 33 height 33
type input "1"
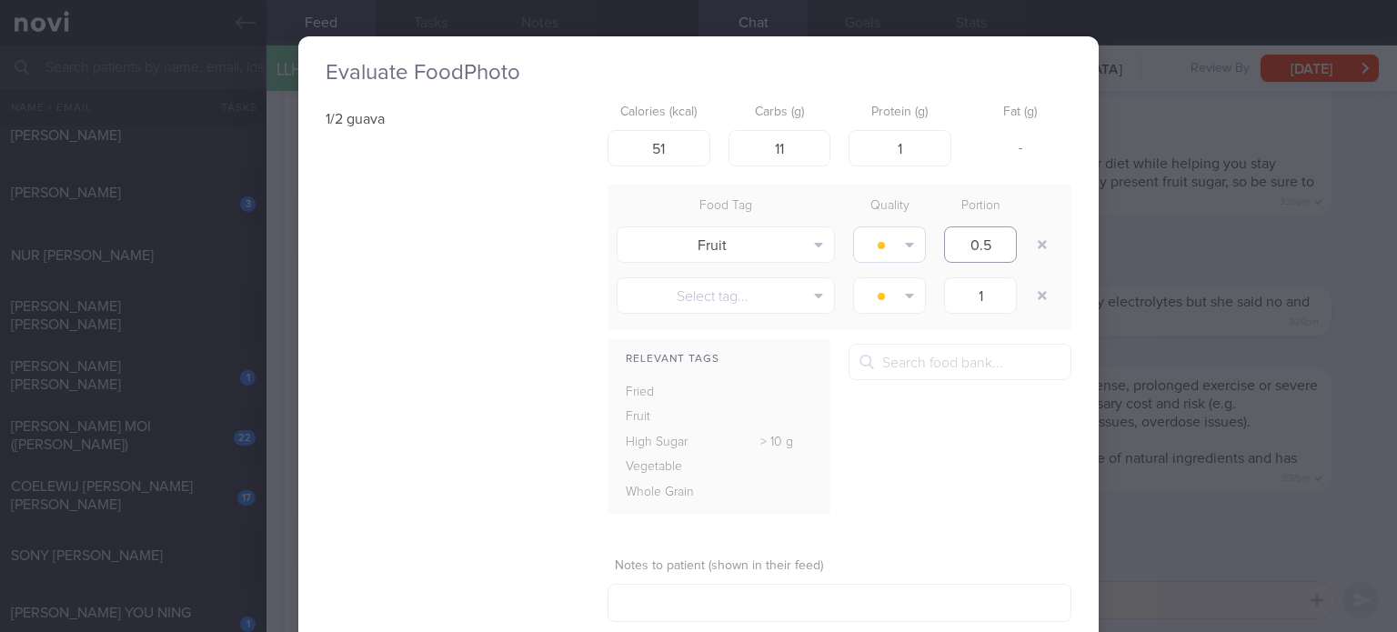
drag, startPoint x: 999, startPoint y: 247, endPoint x: 901, endPoint y: 252, distance: 98.3
click at [901, 252] on div "Fruit Alcohol Fried Fruit Healthy Fats High Calcium High Cholesterol High Fat H…" at bounding box center [839, 244] width 464 height 51
type input "1"
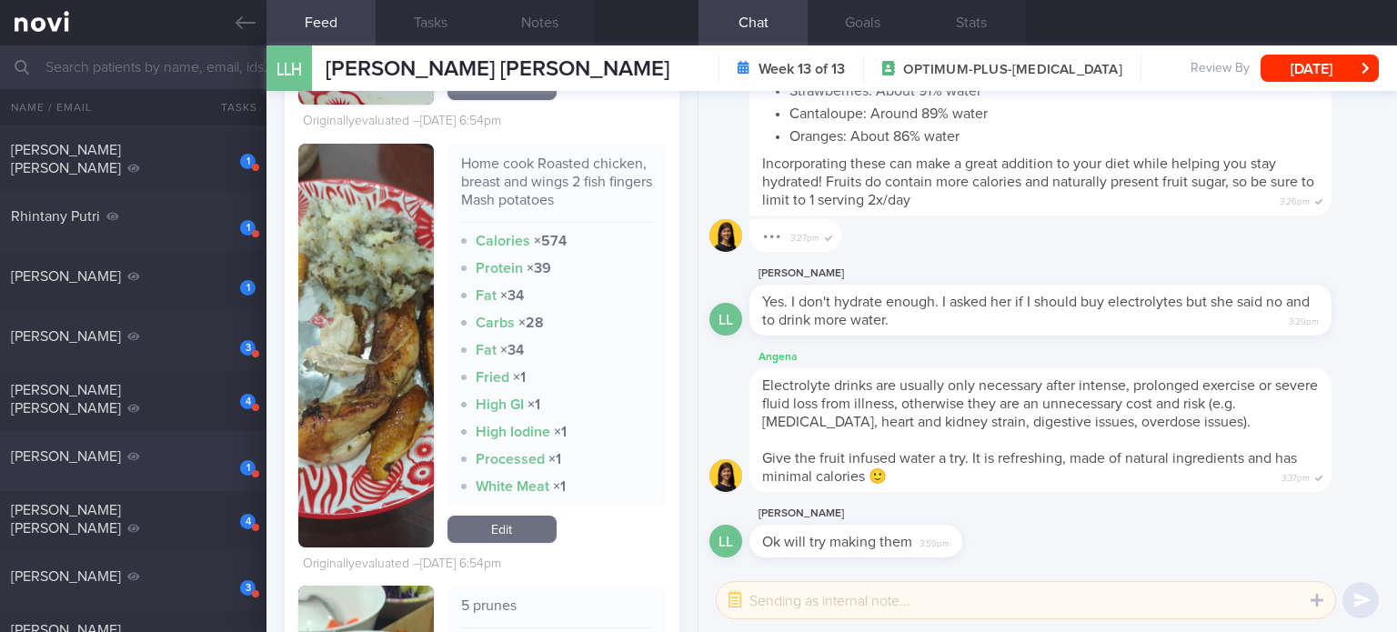
scroll to position [1364, 0]
